Goal: Information Seeking & Learning: Understand process/instructions

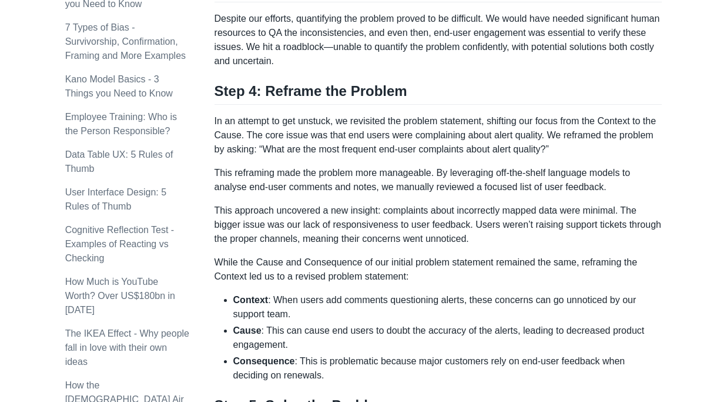
scroll to position [980, 0]
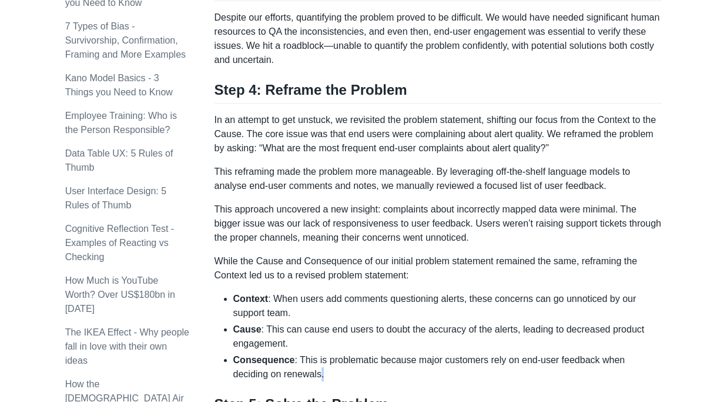
drag, startPoint x: 346, startPoint y: 376, endPoint x: 322, endPoint y: 373, distance: 24.4
click at [322, 373] on li "Consequence : This is problematic because major customers rely on end-user feed…" at bounding box center [447, 367] width 429 height 28
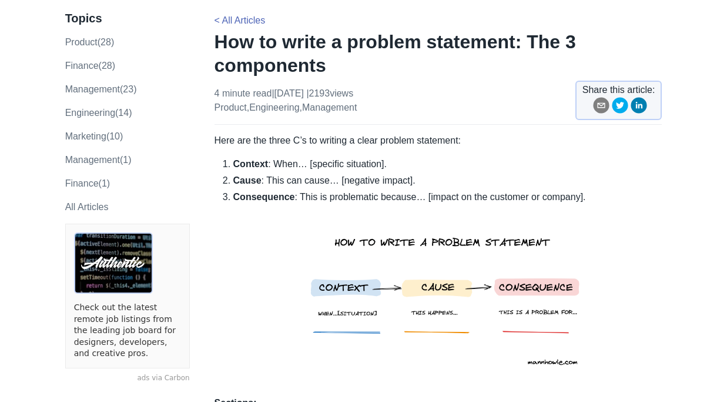
scroll to position [72, 0]
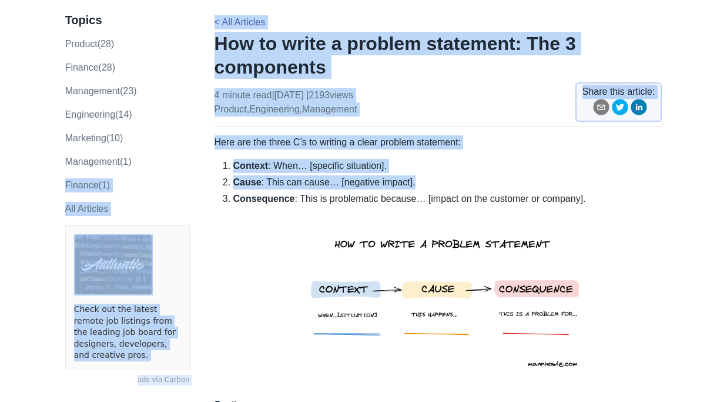
drag, startPoint x: 597, startPoint y: 201, endPoint x: 200, endPoint y: 178, distance: 397.6
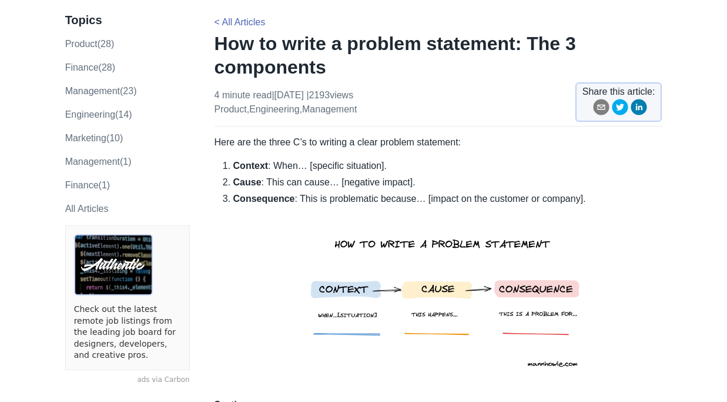
click at [370, 177] on li "Cause : This can cause… [negative impact]." at bounding box center [447, 182] width 429 height 14
drag, startPoint x: 593, startPoint y: 203, endPoint x: 249, endPoint y: 175, distance: 345.8
click at [249, 175] on ol "Context : When… [specific situation]. Cause : This can cause… [negative impact]…" at bounding box center [439, 273] width 448 height 229
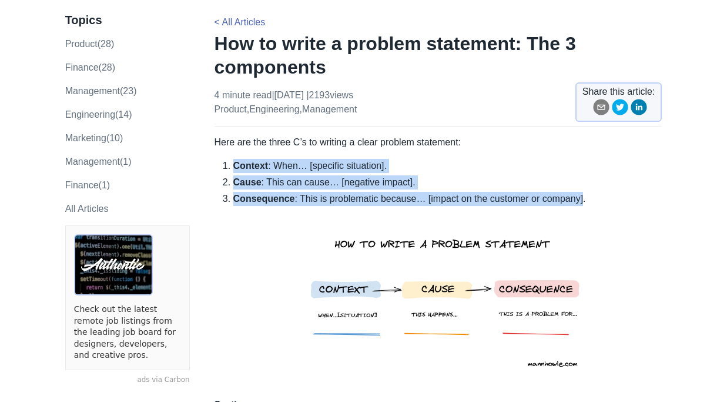
drag, startPoint x: 222, startPoint y: 165, endPoint x: 588, endPoint y: 204, distance: 367.8
click at [588, 204] on ol "Context : When… [specific situation]. Cause : This can cause… [negative impact]…" at bounding box center [439, 273] width 448 height 229
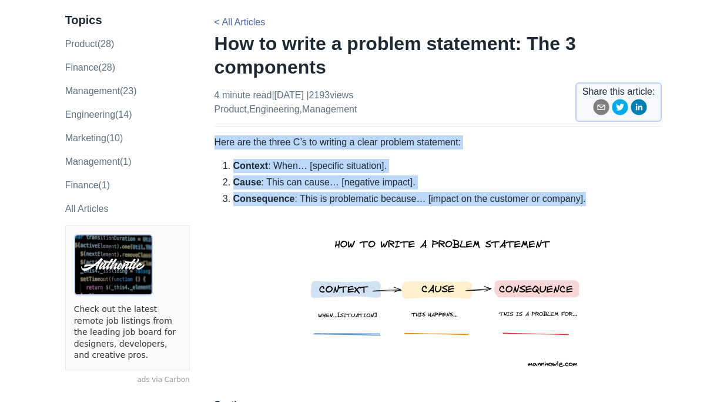
drag, startPoint x: 216, startPoint y: 141, endPoint x: 590, endPoint y: 201, distance: 378.7
copy div "Here are the three C’s to writing a clear problem statement: Context : When… [s…"
